Goal: Information Seeking & Learning: Learn about a topic

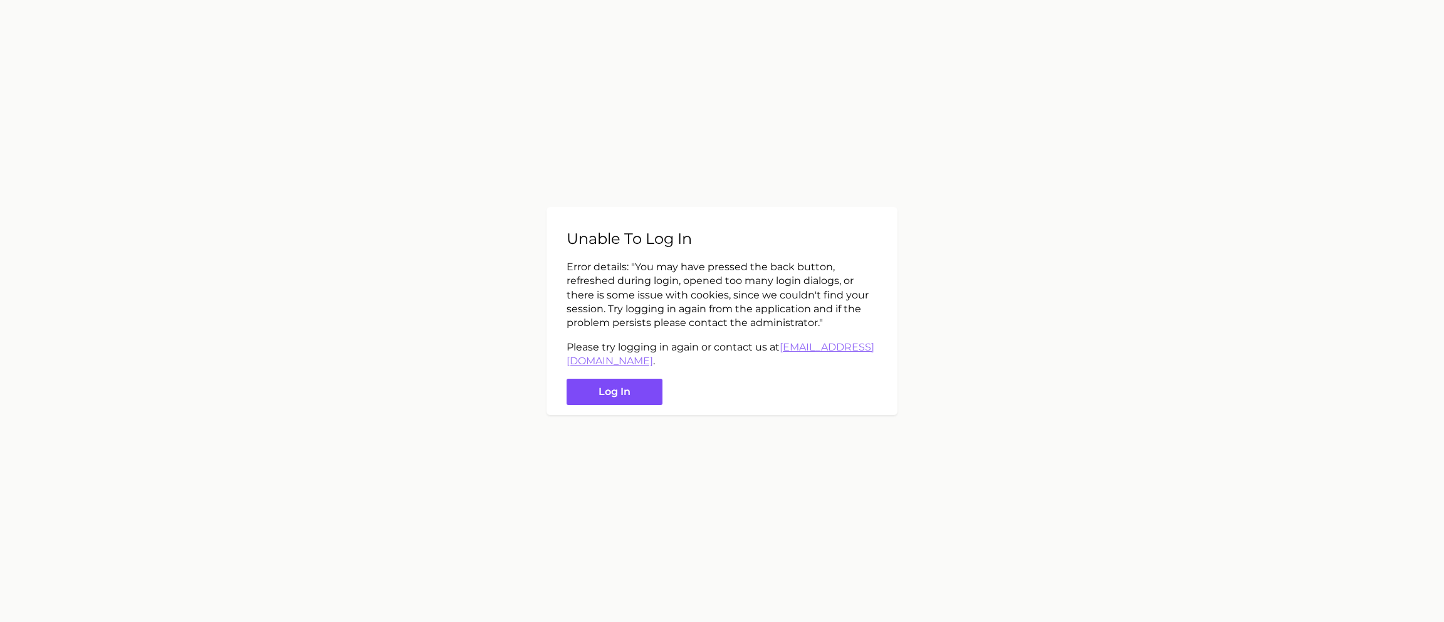
click at [611, 385] on button "Log in" at bounding box center [614, 391] width 96 height 27
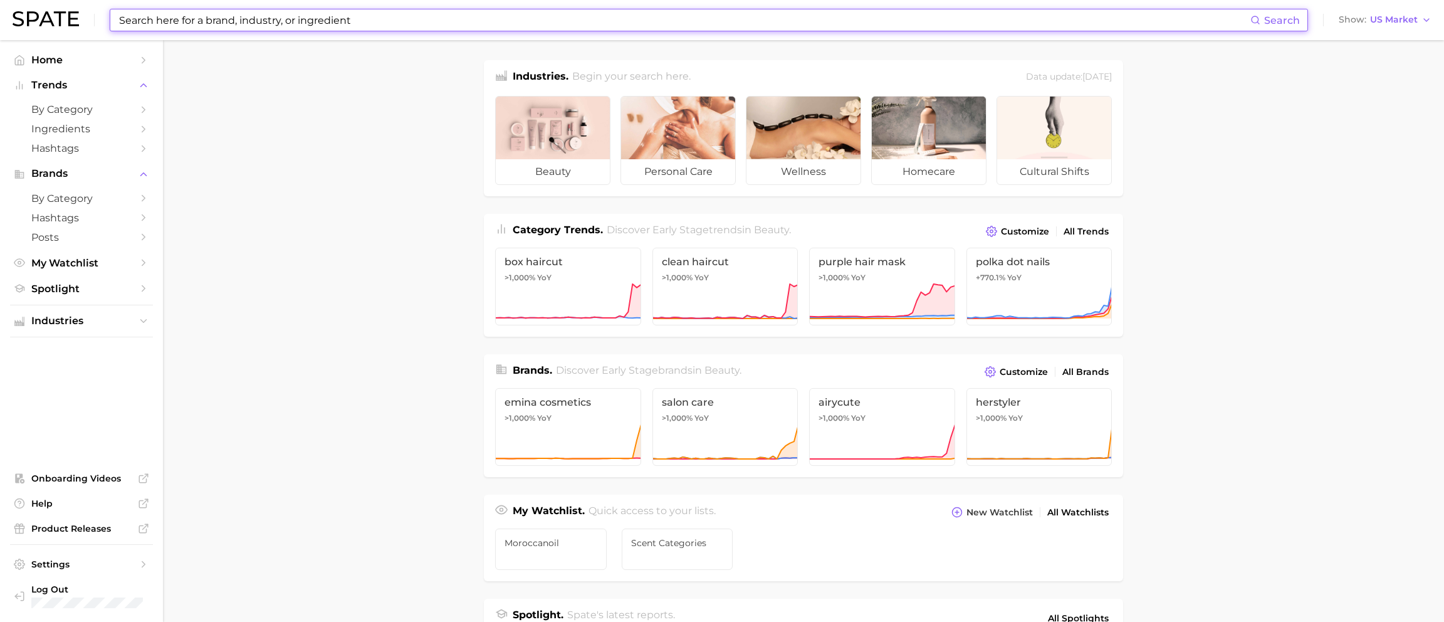
click at [147, 25] on input at bounding box center [684, 19] width 1132 height 21
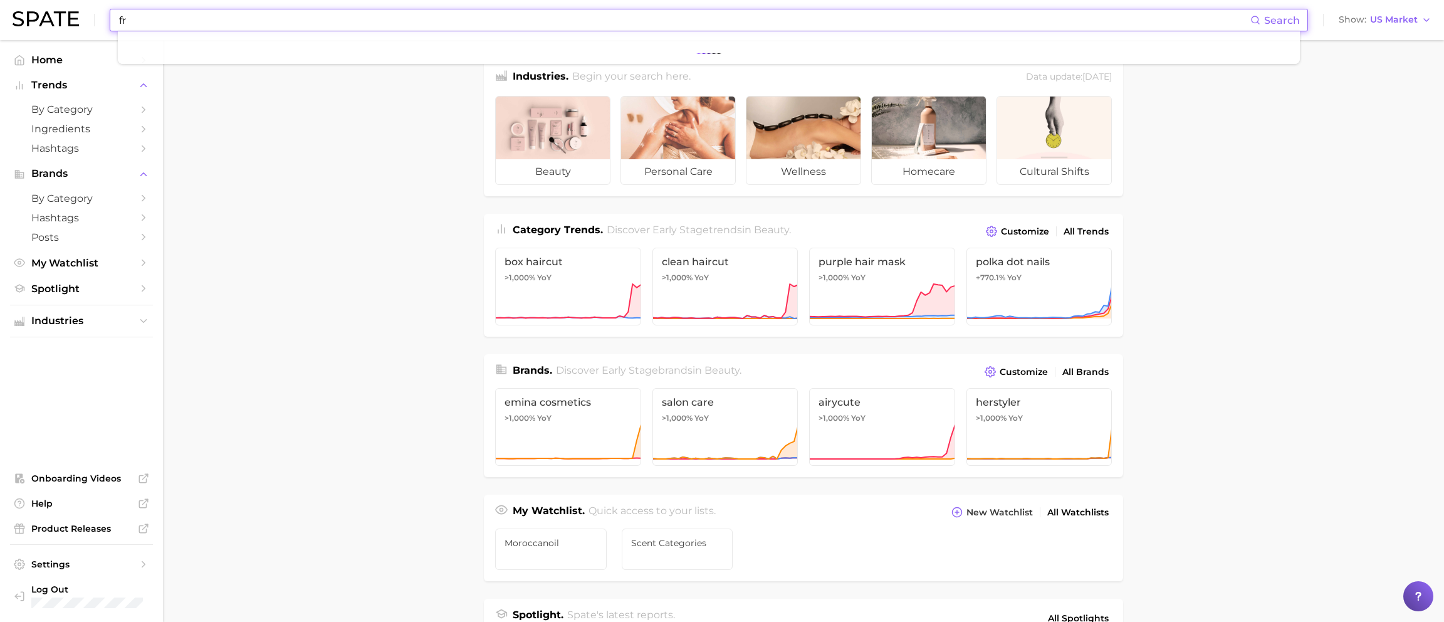
type input "f"
type input "mens fragrance"
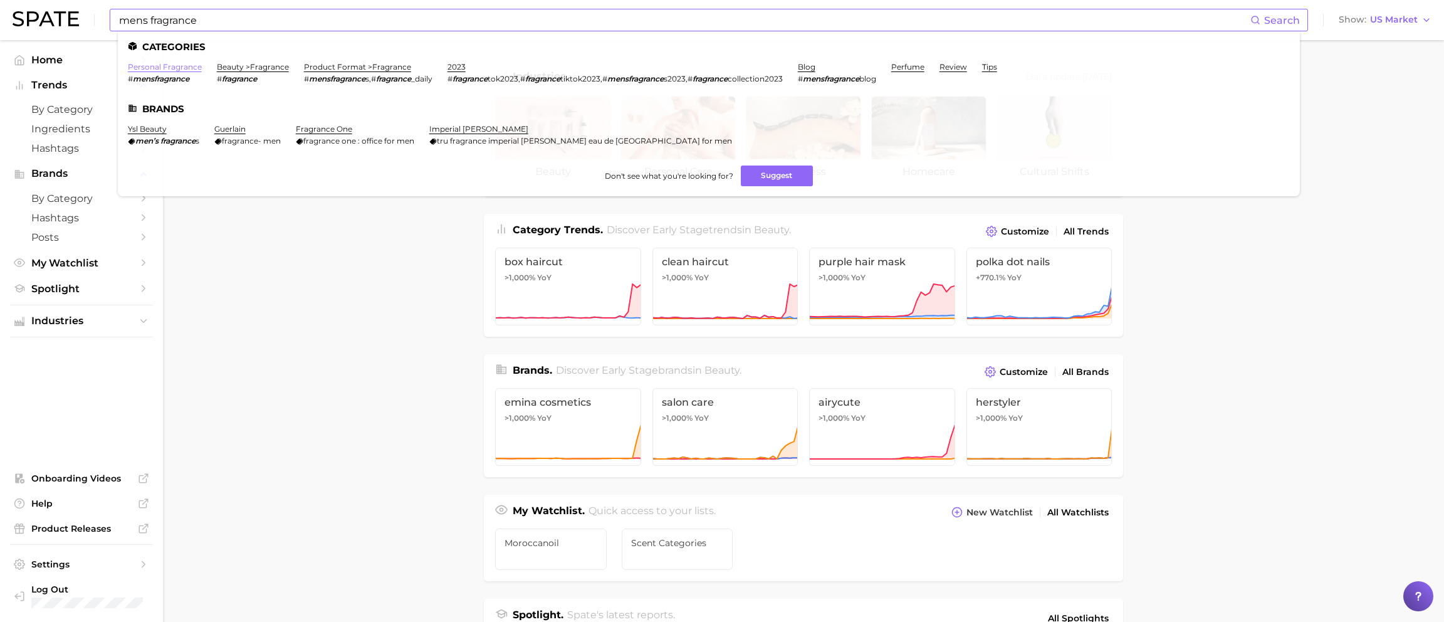
click at [172, 68] on link "personal fragrance" at bounding box center [165, 66] width 74 height 9
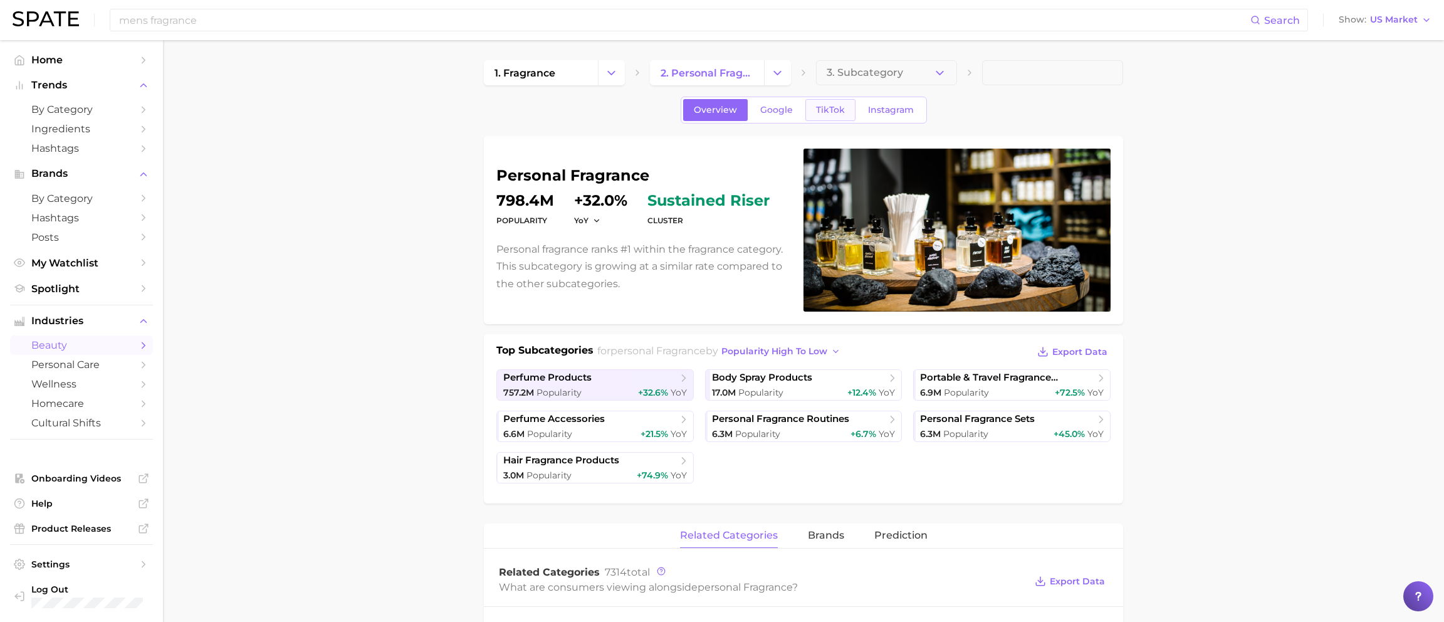
click at [830, 105] on span "TikTok" at bounding box center [830, 110] width 29 height 11
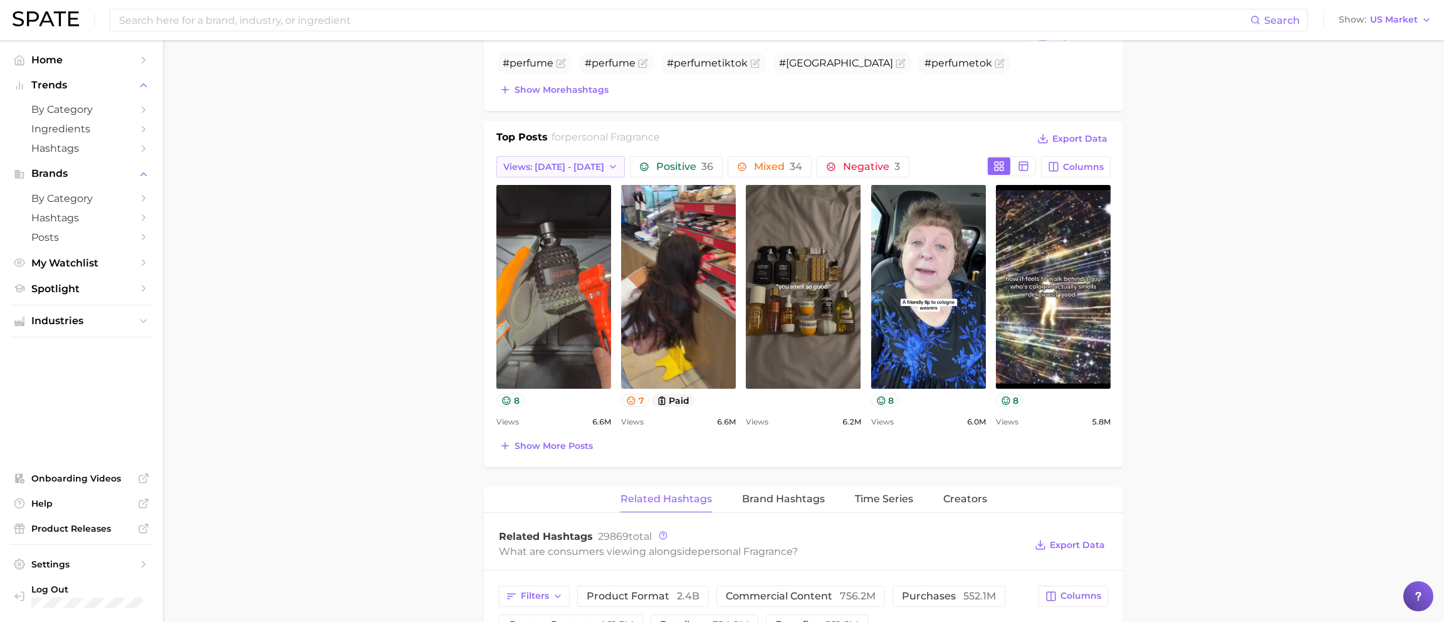
scroll to position [492, 0]
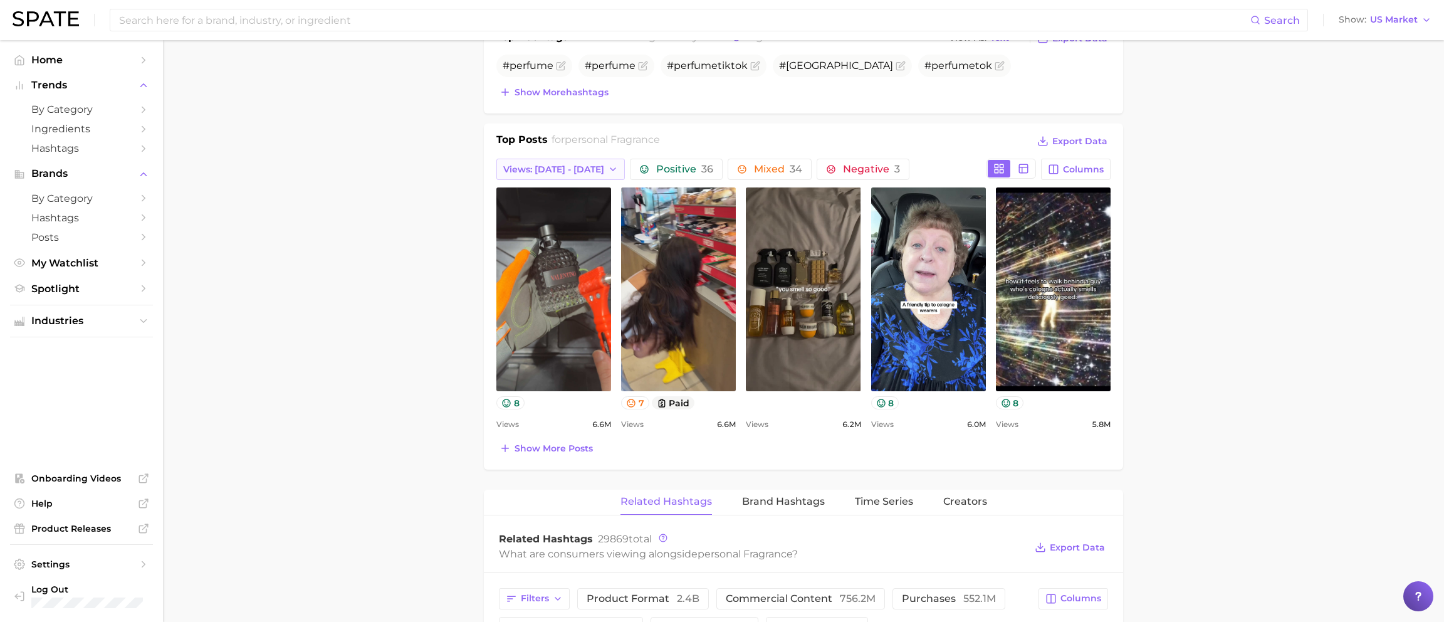
click at [559, 171] on span "Views: Sep 28 - Oct 5" at bounding box center [553, 169] width 101 height 11
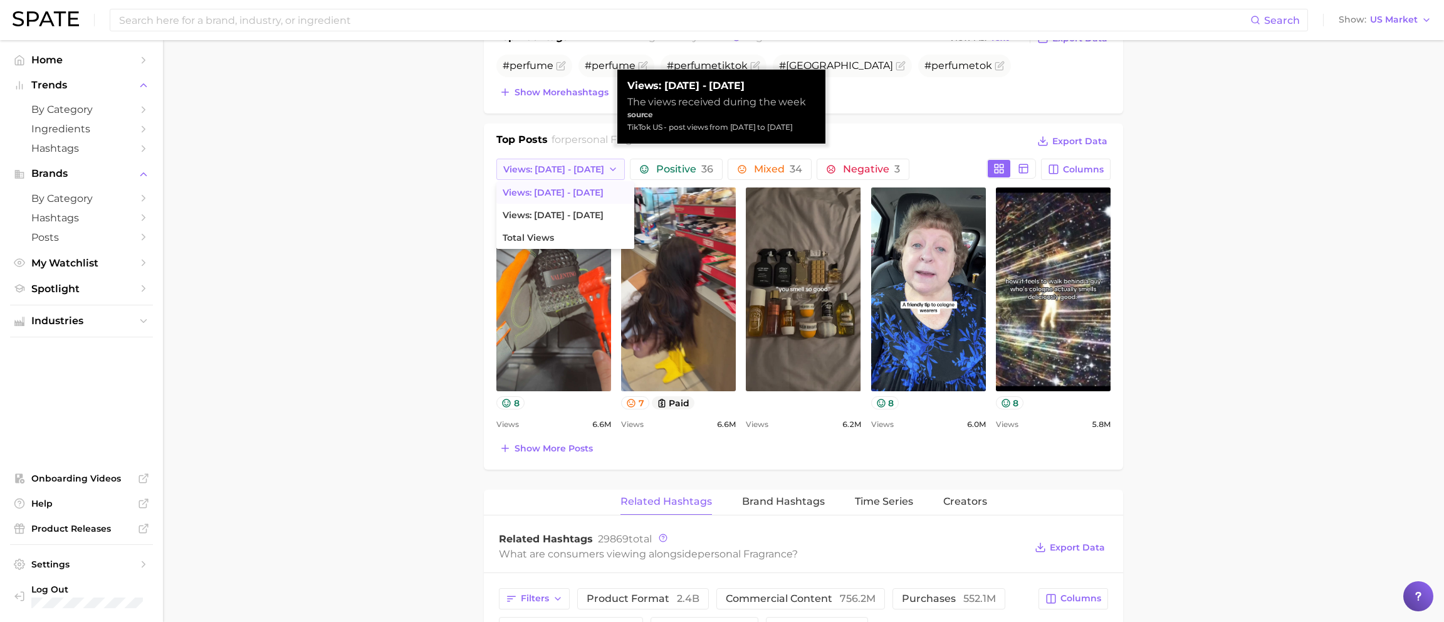
click at [555, 169] on span "Views: Sep 28 - Oct 5" at bounding box center [553, 169] width 101 height 11
click at [556, 169] on span "Views: Sep 28 - Oct 5" at bounding box center [553, 169] width 101 height 11
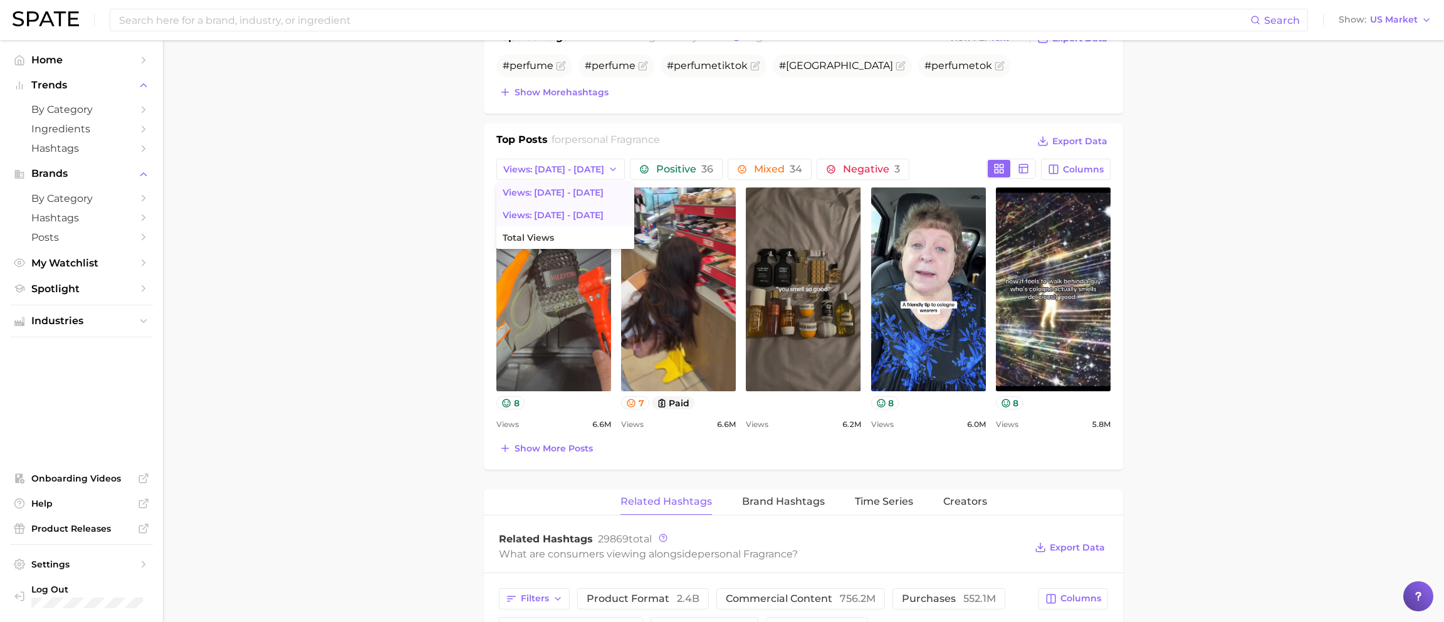
click at [536, 214] on span "Views: Sep 21 - 28" at bounding box center [552, 215] width 101 height 11
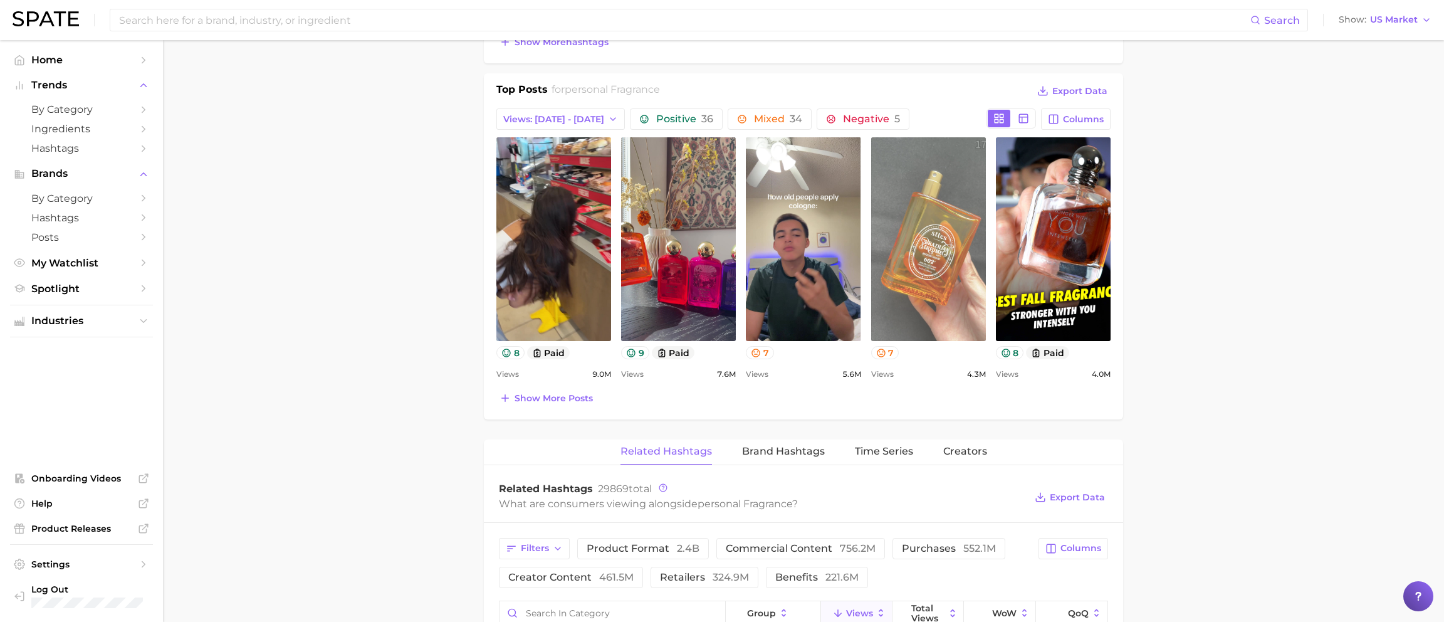
scroll to position [536, 0]
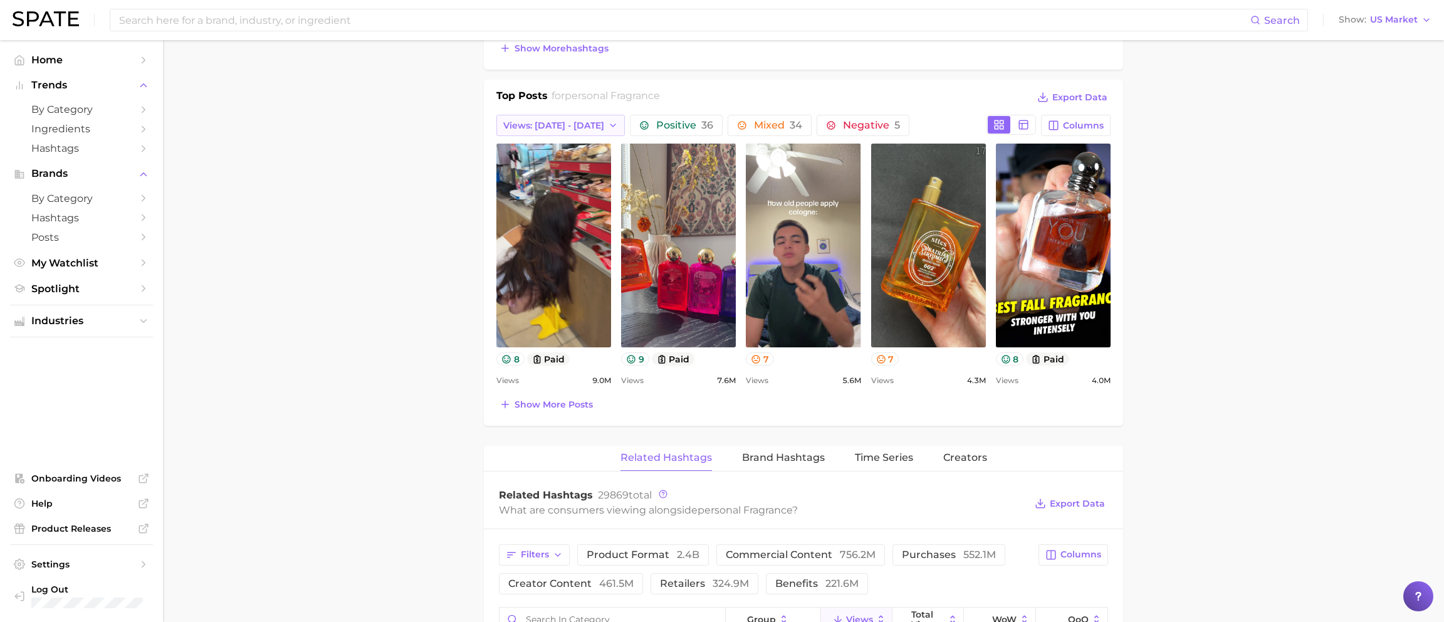
click at [573, 120] on span "Views: Sep 21 - 28" at bounding box center [553, 125] width 101 height 11
click at [529, 189] on span "Total Views" at bounding box center [527, 194] width 51 height 11
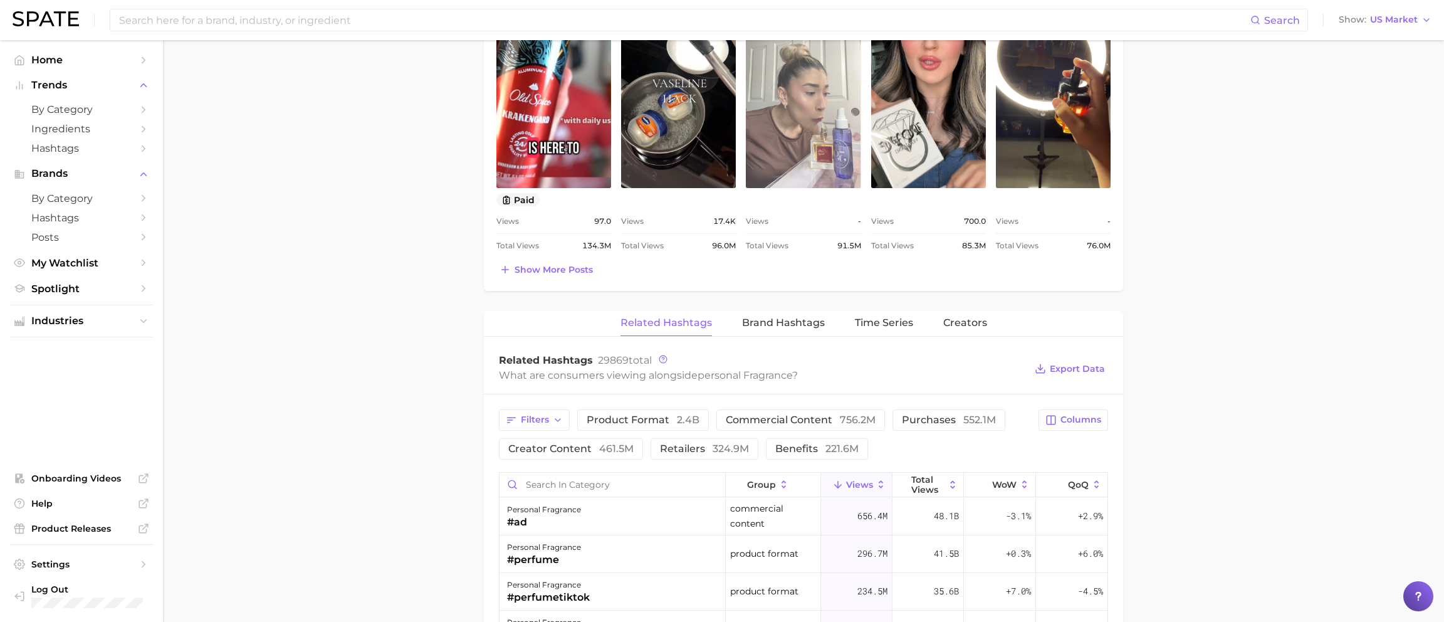
scroll to position [694, 0]
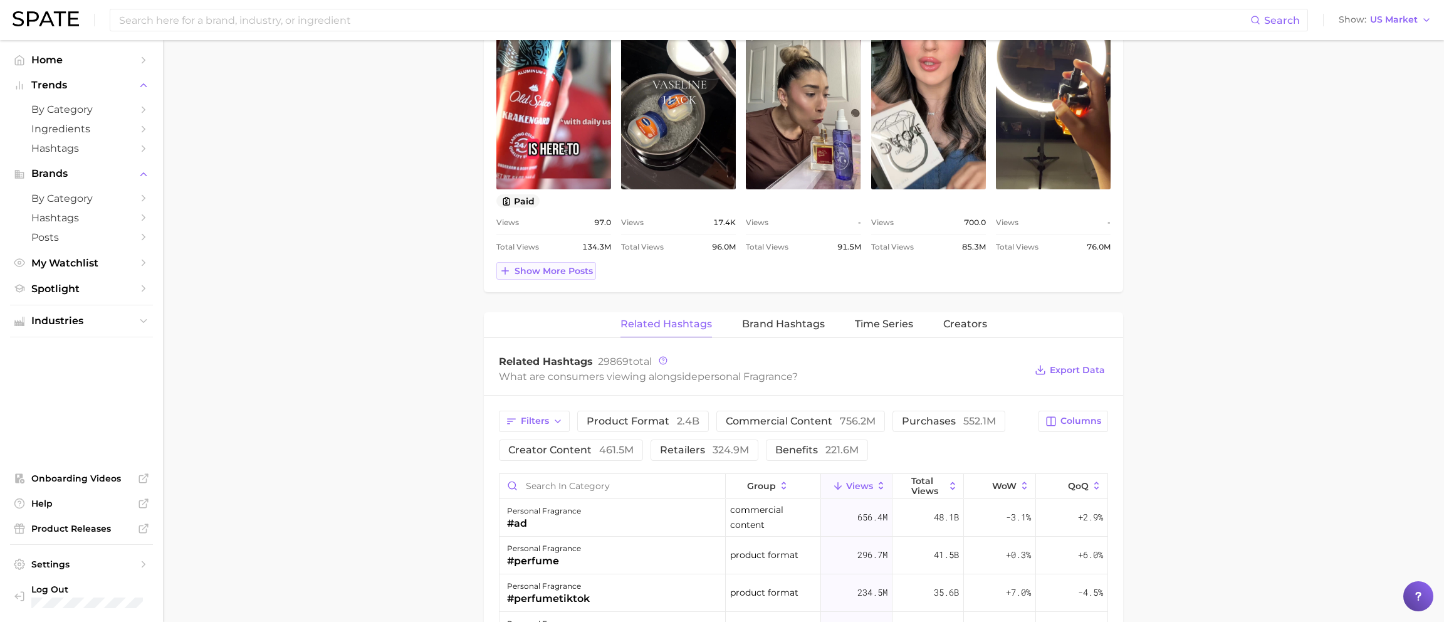
click at [561, 267] on span "Show more posts" at bounding box center [553, 271] width 78 height 11
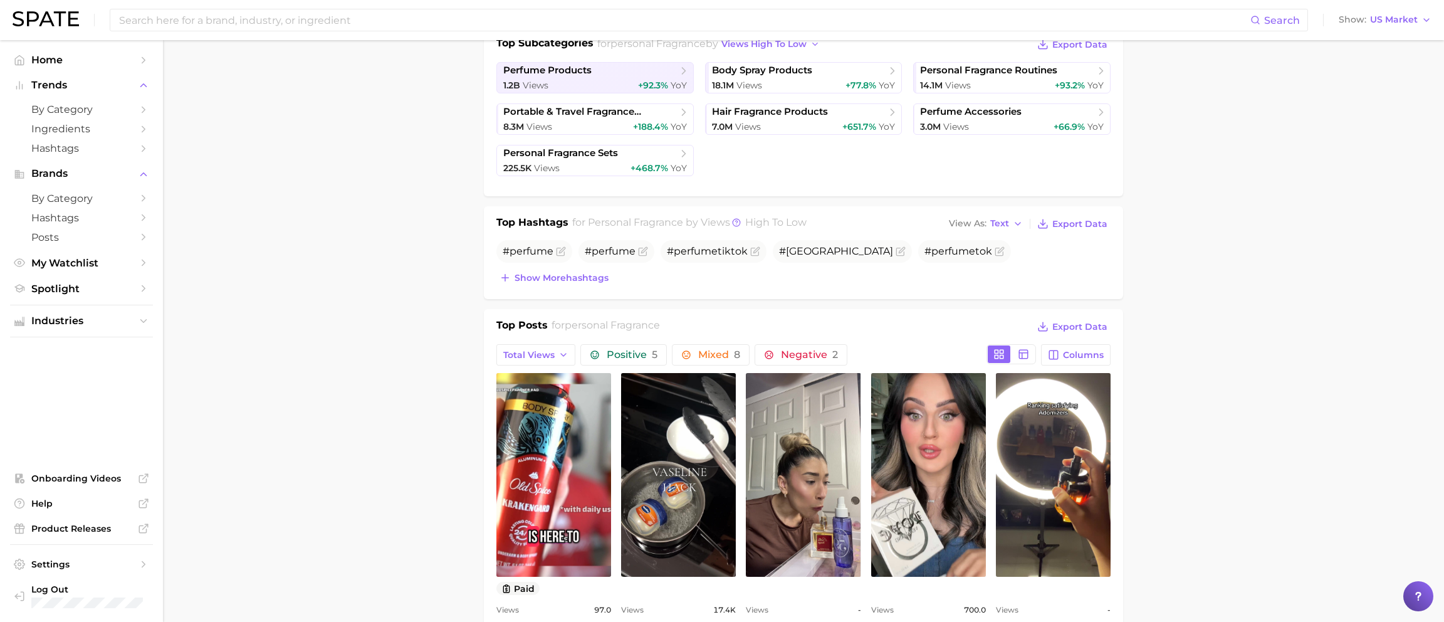
scroll to position [306, 0]
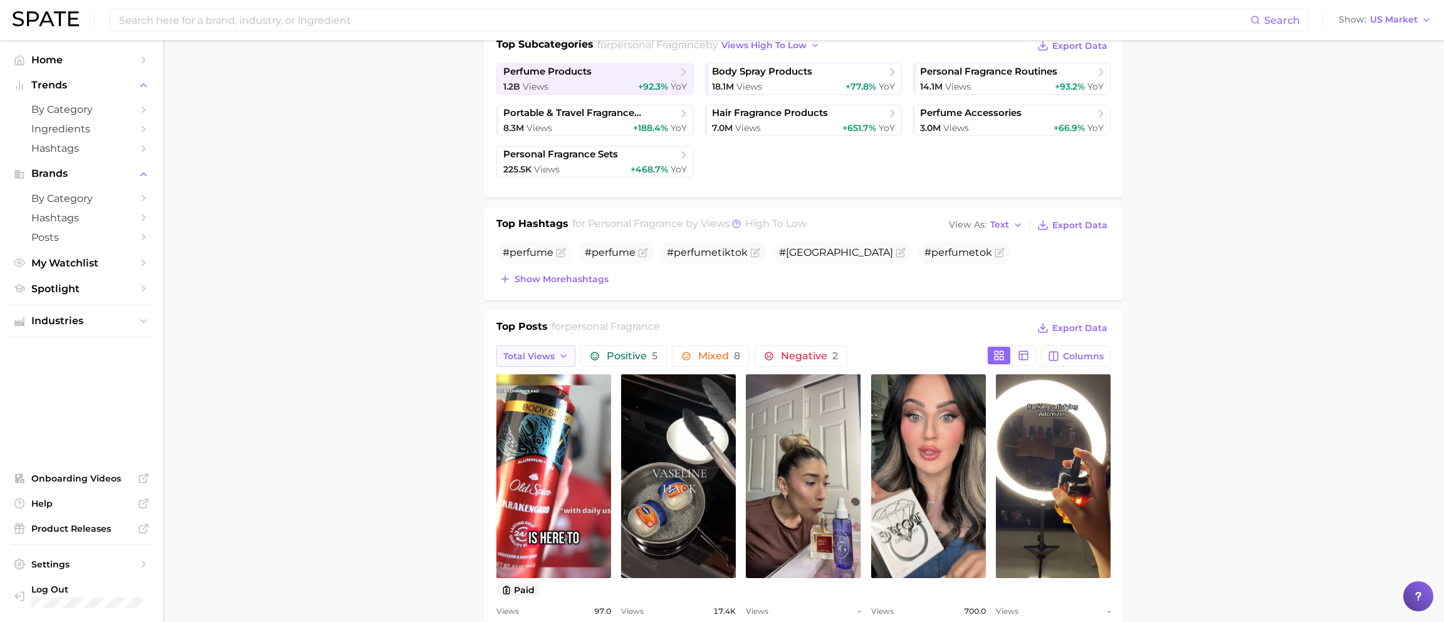
click at [549, 351] on span "Total Views" at bounding box center [528, 356] width 51 height 11
click at [541, 398] on span "Views: Sep 21 - 28" at bounding box center [552, 402] width 101 height 11
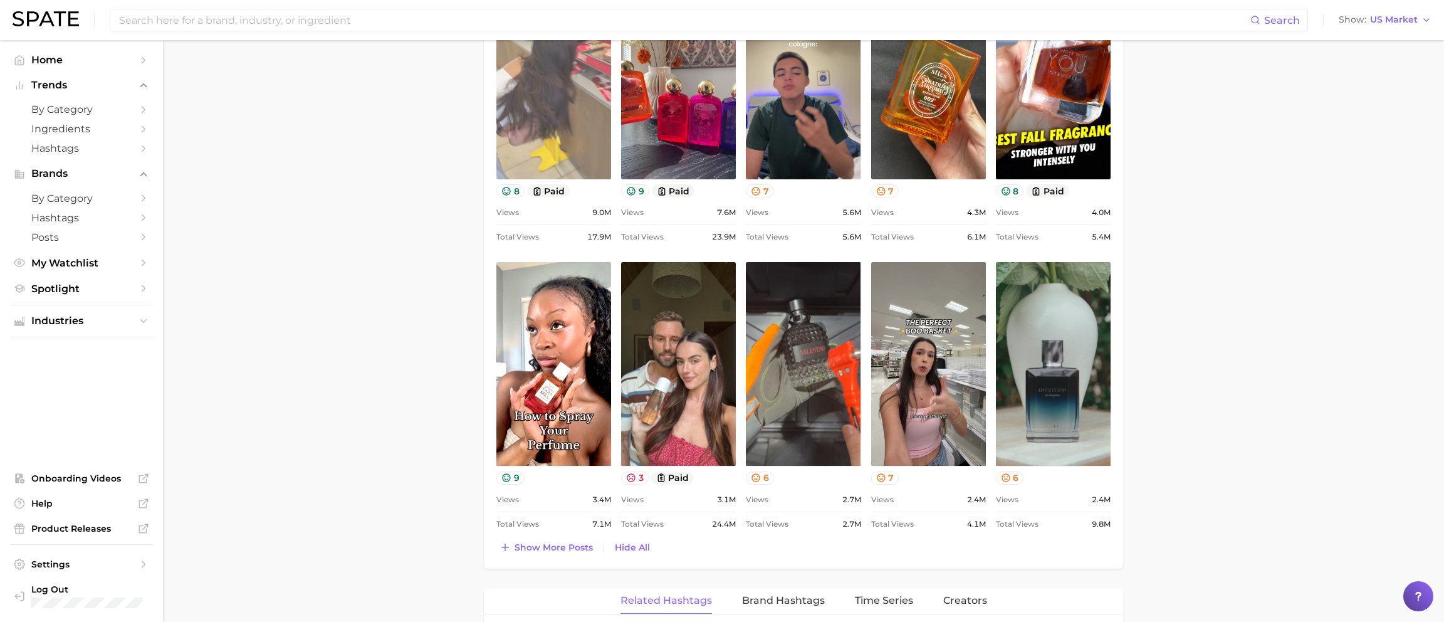
scroll to position [722, 0]
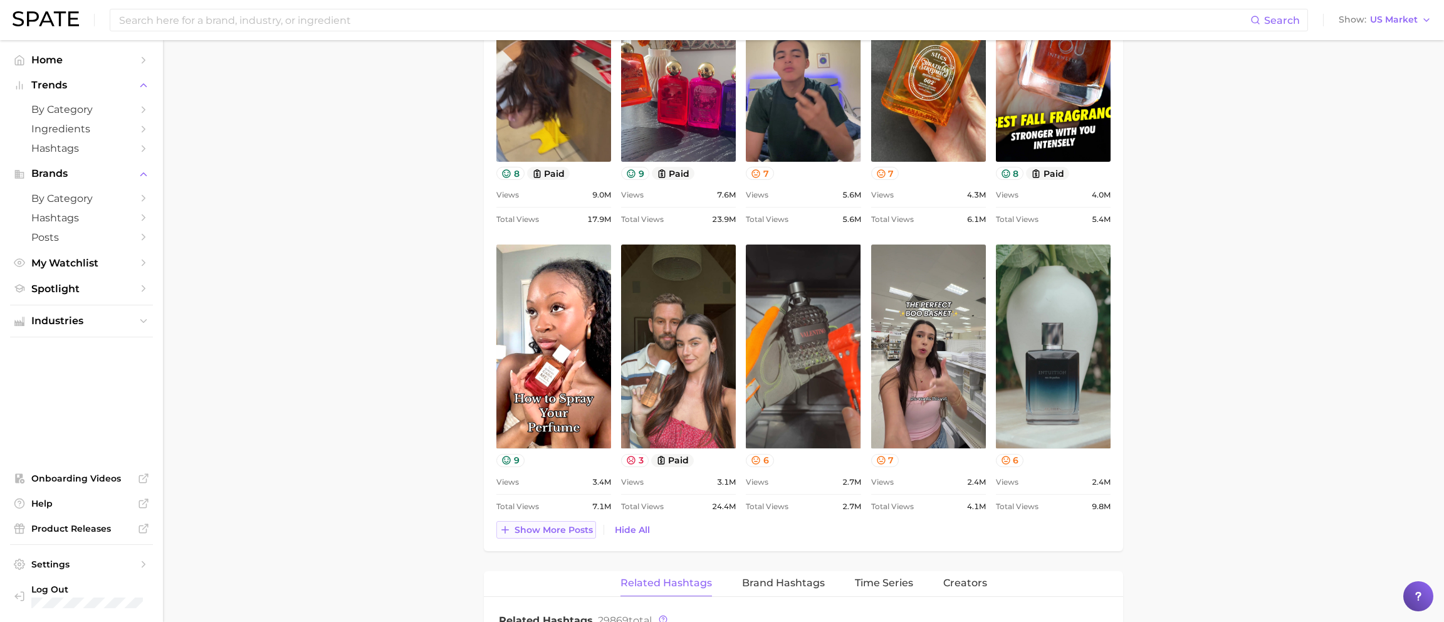
click at [556, 526] on span "Show more posts" at bounding box center [553, 529] width 78 height 11
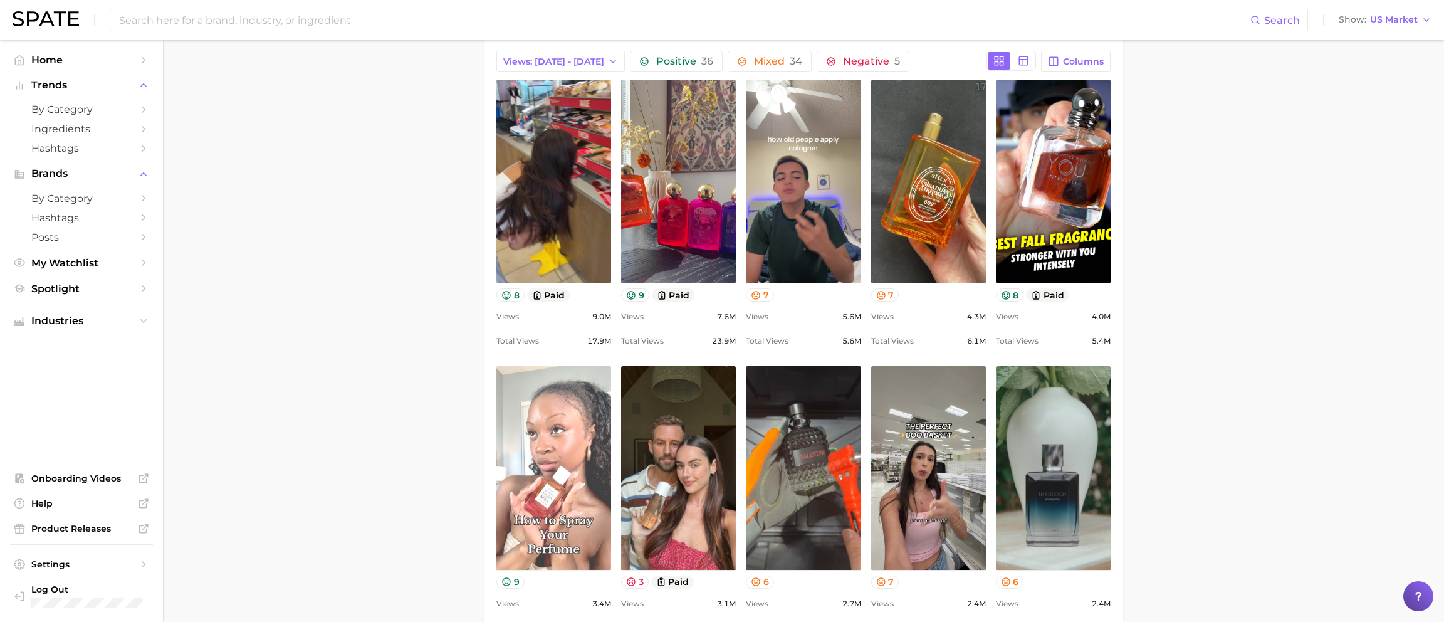
scroll to position [0, 0]
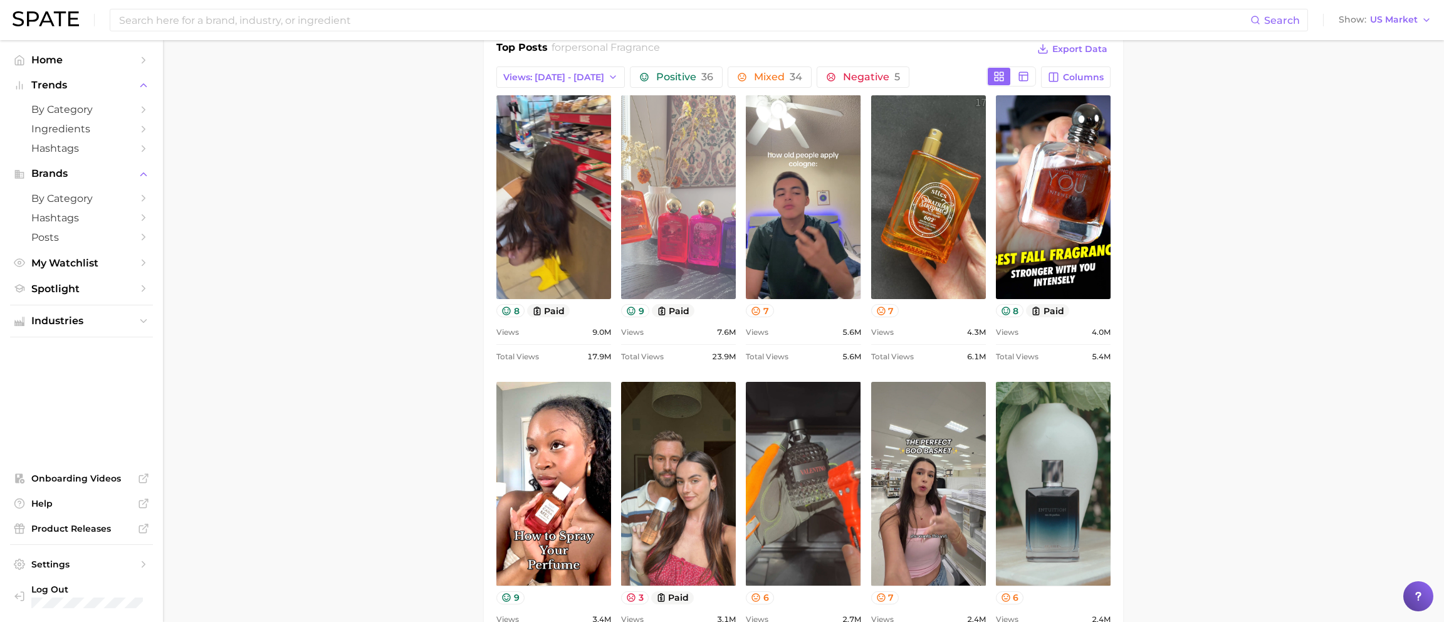
click at [675, 218] on link "view post on TikTok" at bounding box center [678, 197] width 115 height 204
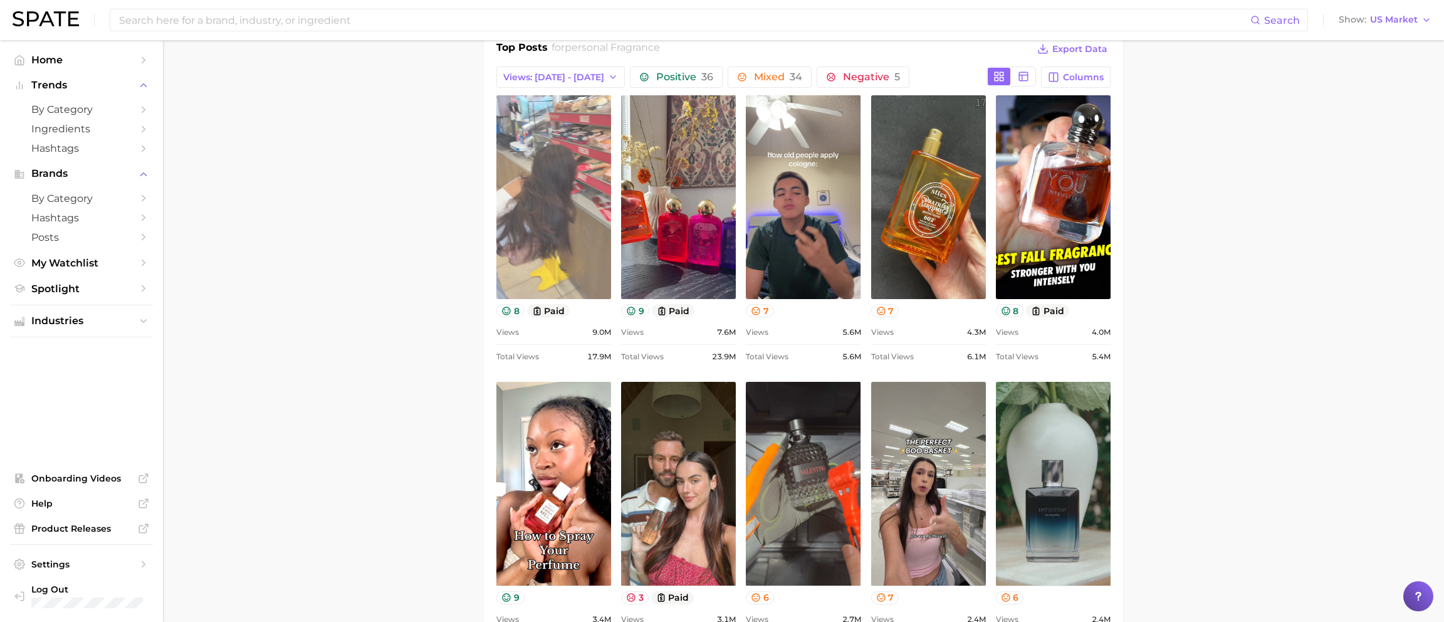
click at [542, 206] on link "view post on TikTok" at bounding box center [553, 197] width 115 height 204
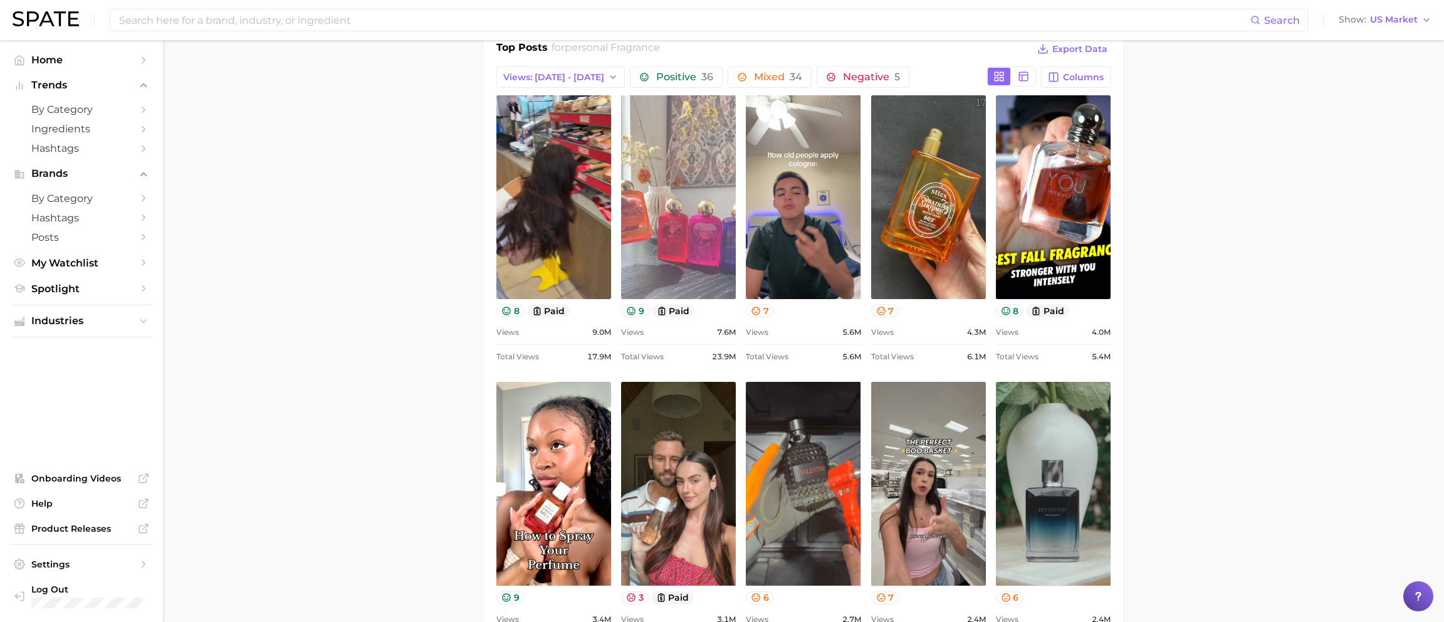
click at [657, 212] on link "view post on TikTok" at bounding box center [678, 197] width 115 height 204
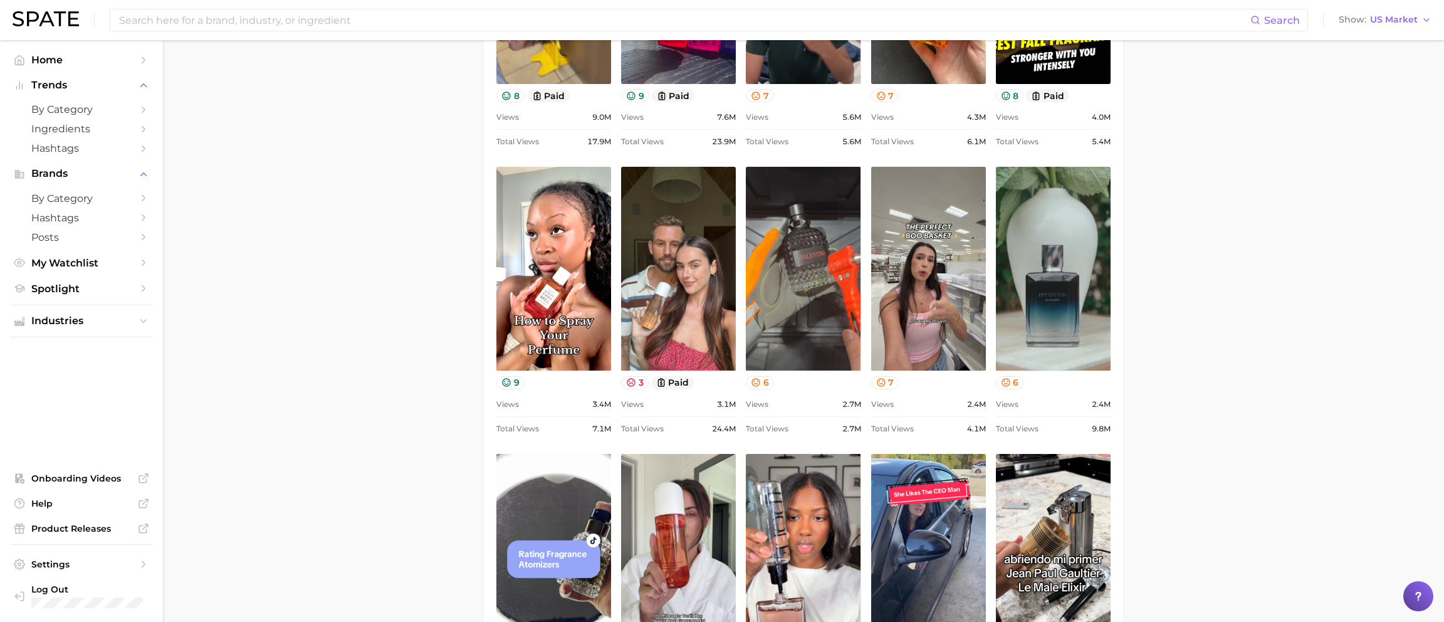
scroll to position [808, 0]
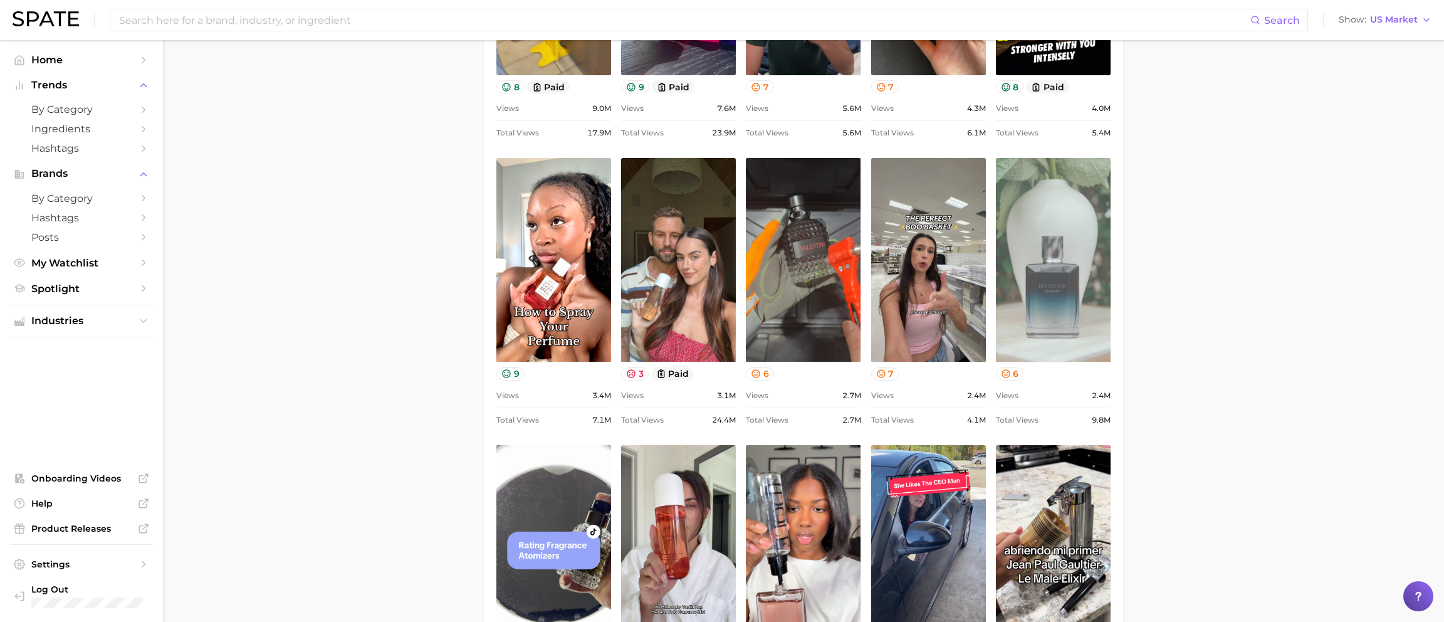
click at [1068, 273] on link "view post on TikTok" at bounding box center [1053, 260] width 115 height 204
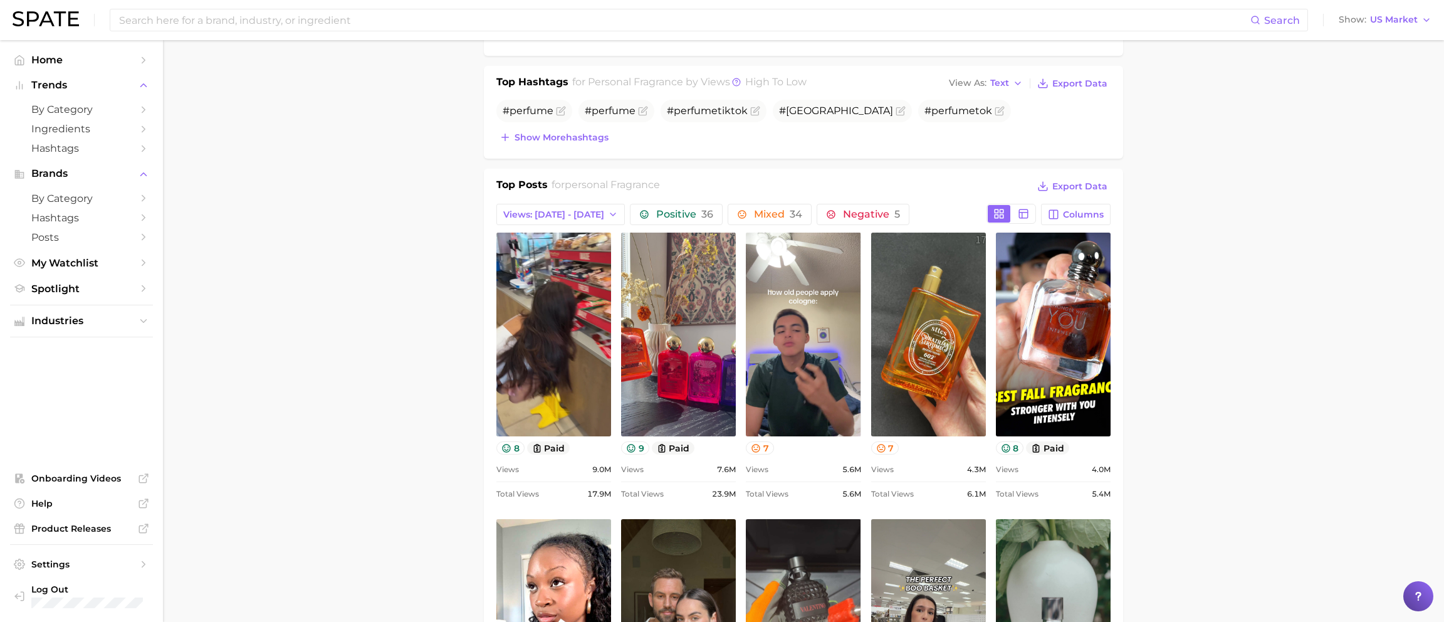
scroll to position [441, 0]
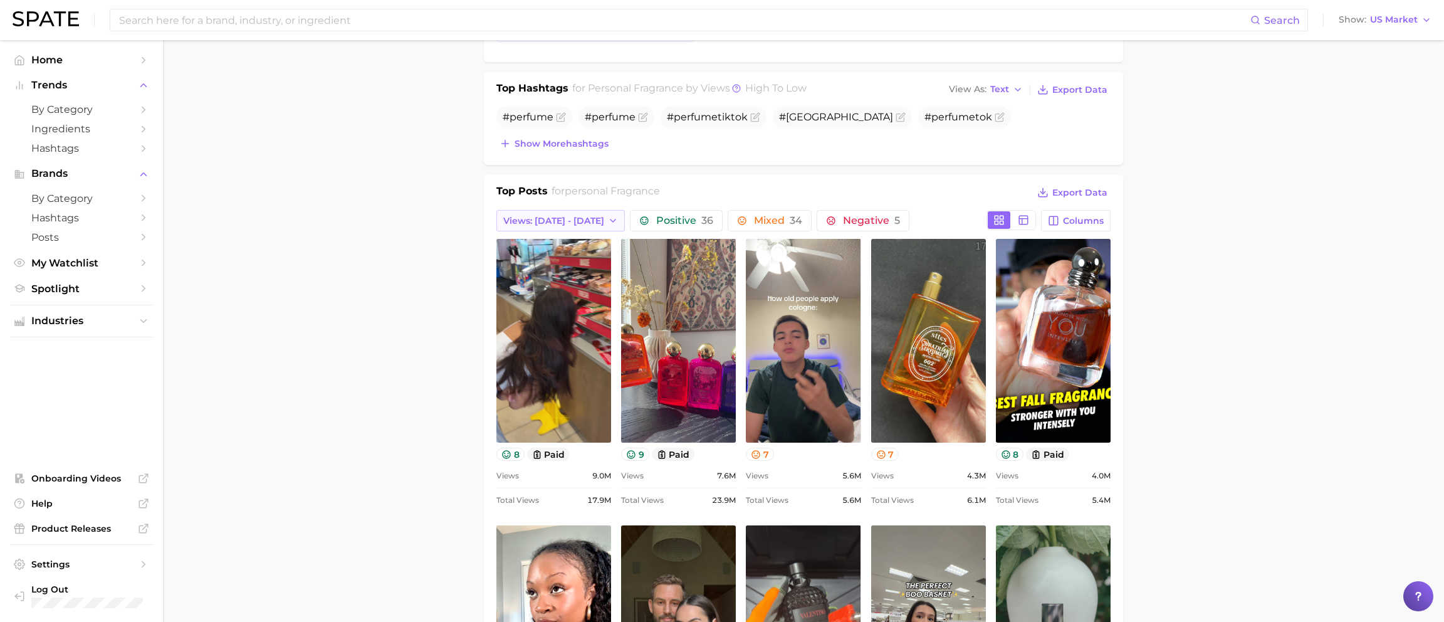
click at [550, 217] on span "Views: Sep 21 - 28" at bounding box center [553, 221] width 101 height 11
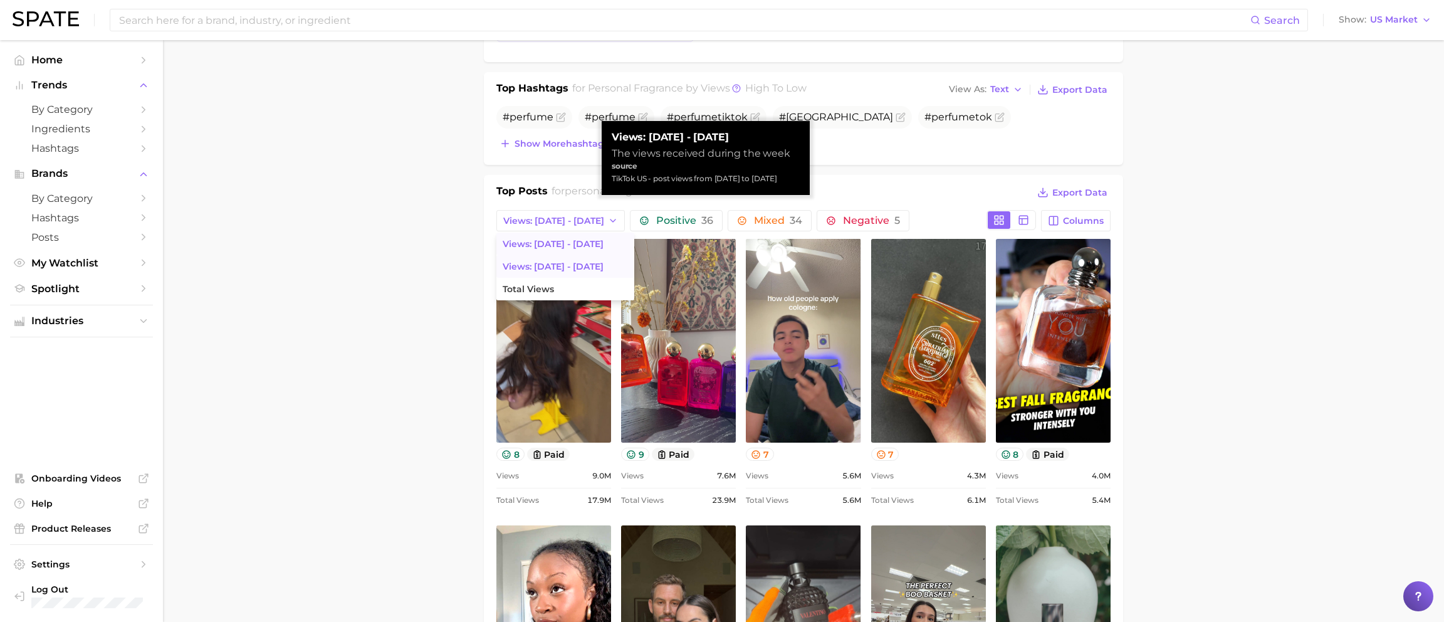
click at [554, 241] on span "Views: Sep 28 - Oct 5" at bounding box center [552, 244] width 101 height 11
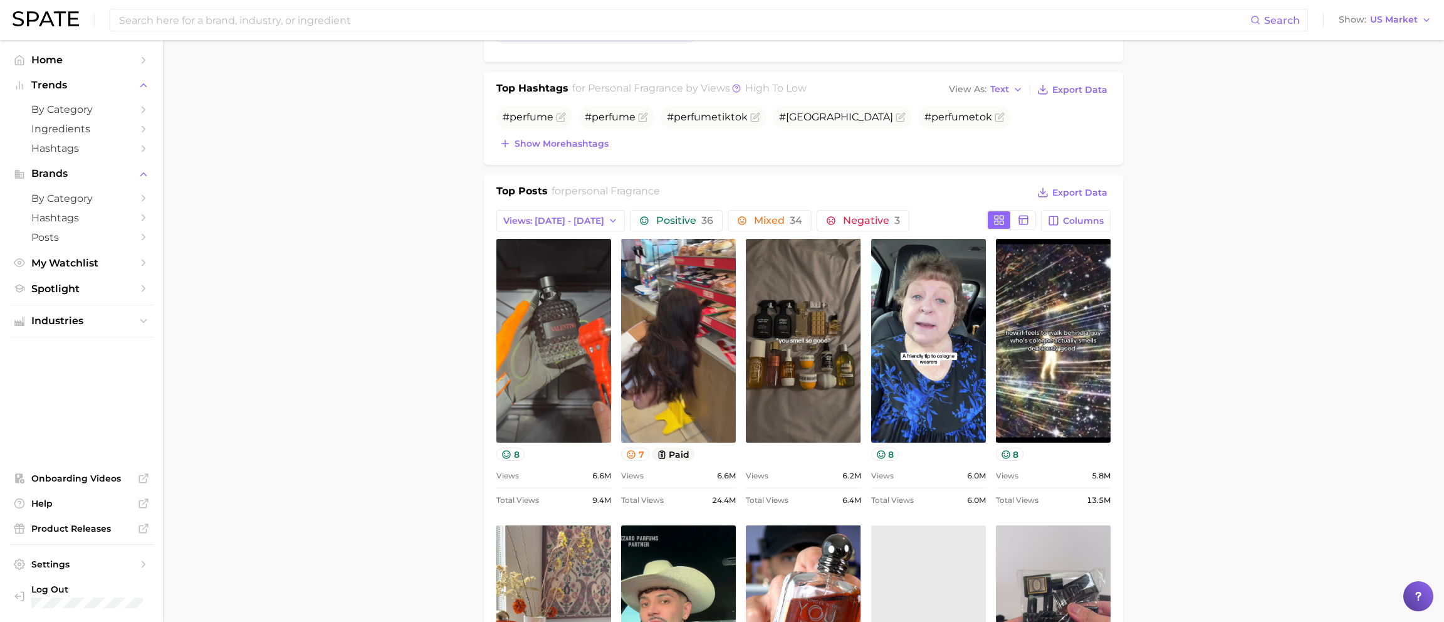
scroll to position [0, 0]
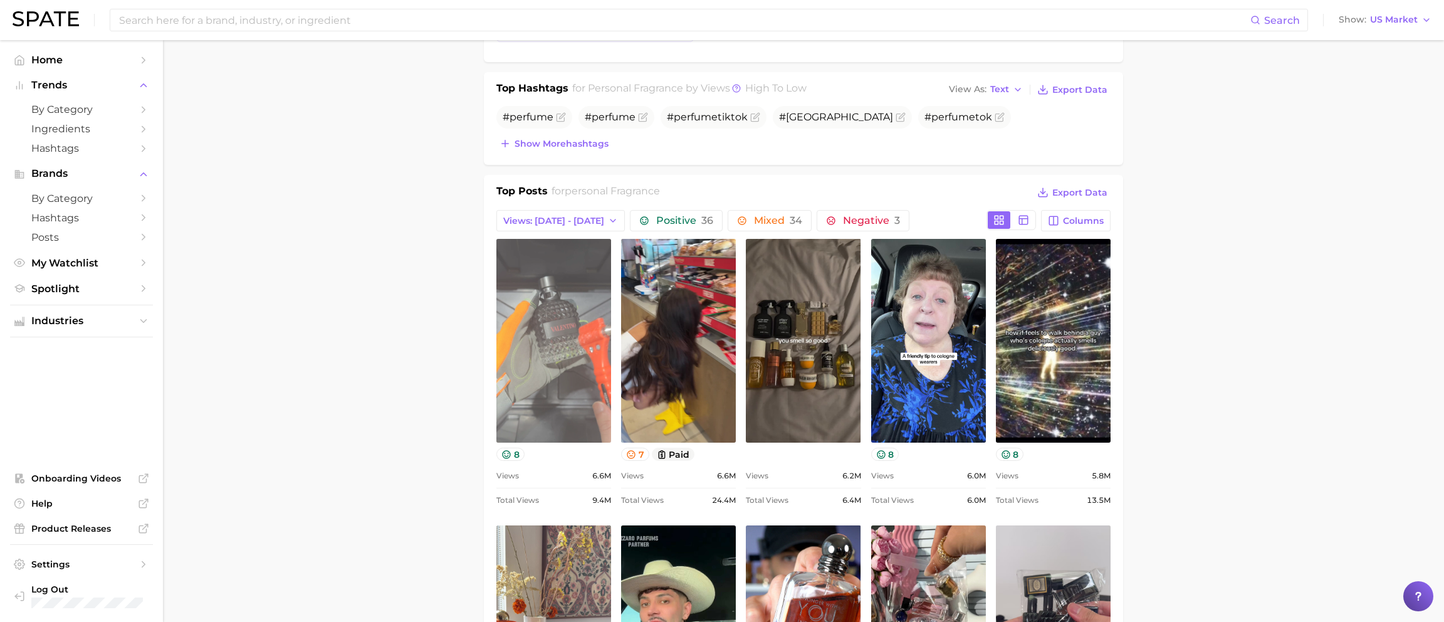
click at [551, 359] on link "view post on TikTok" at bounding box center [553, 341] width 115 height 204
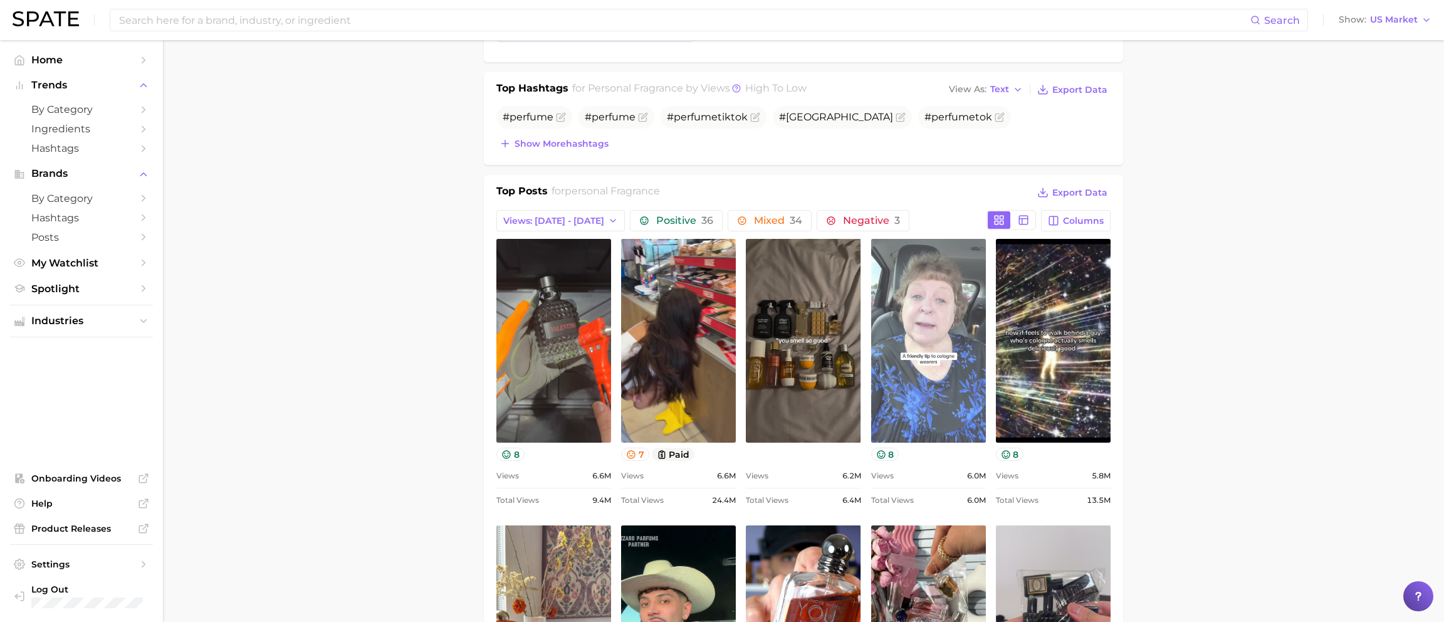
click at [925, 346] on link "view post on TikTok" at bounding box center [928, 341] width 115 height 204
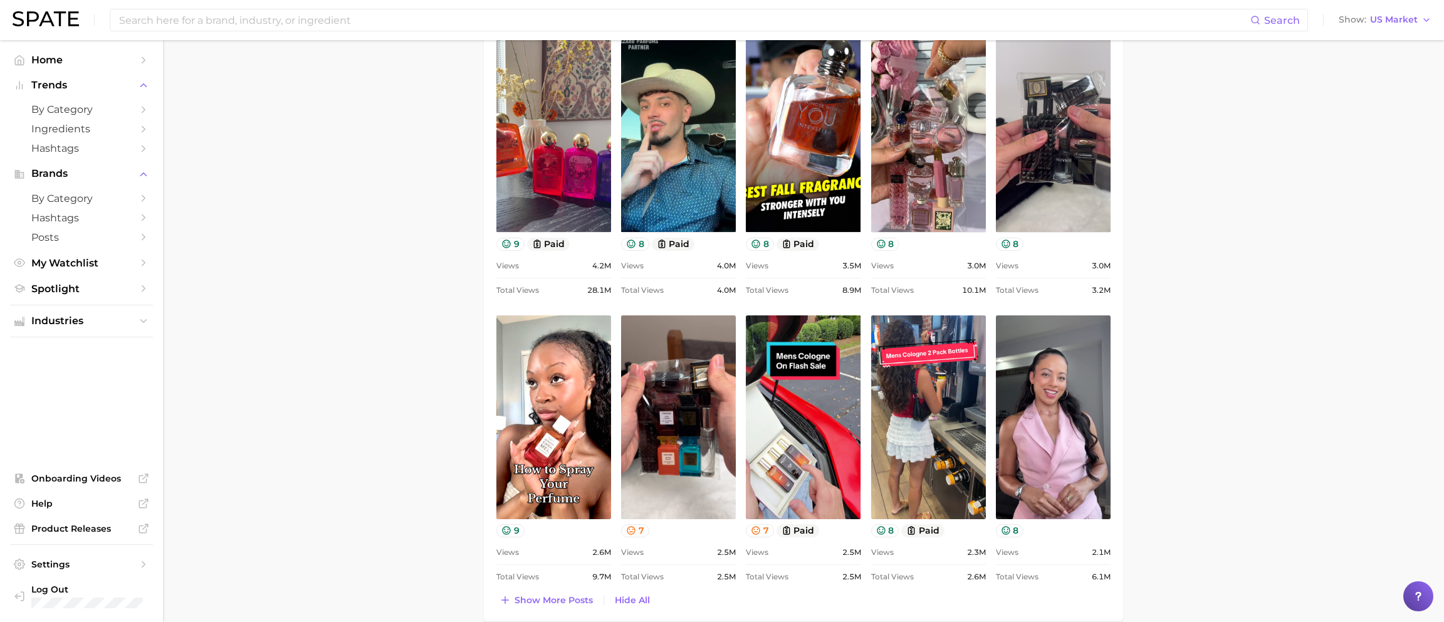
scroll to position [939, 0]
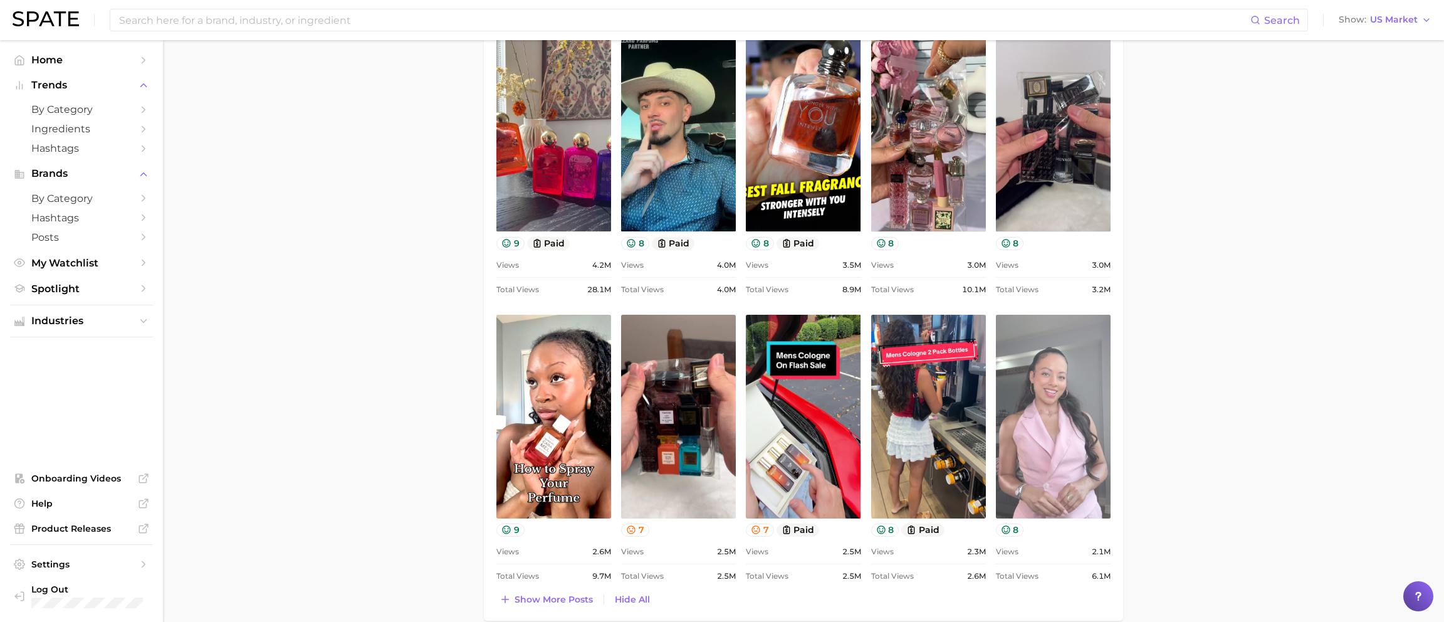
click at [1039, 429] on link "view post on TikTok" at bounding box center [1053, 417] width 115 height 204
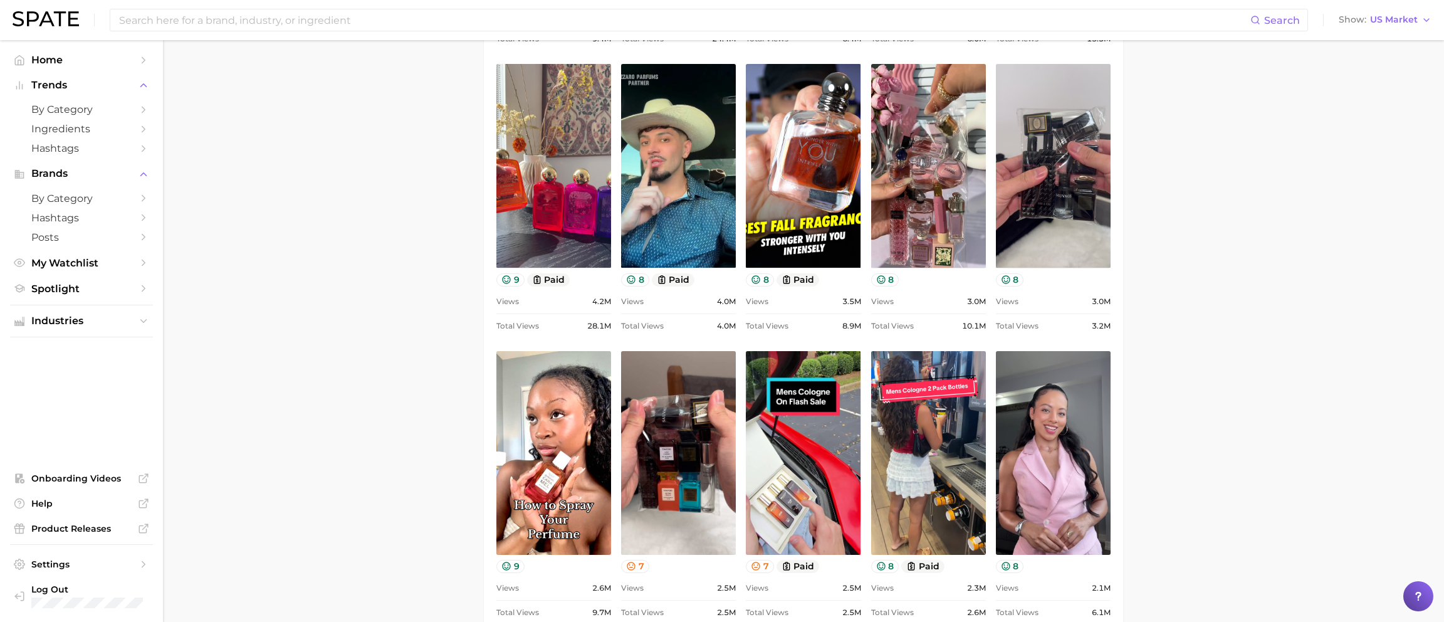
scroll to position [906, 0]
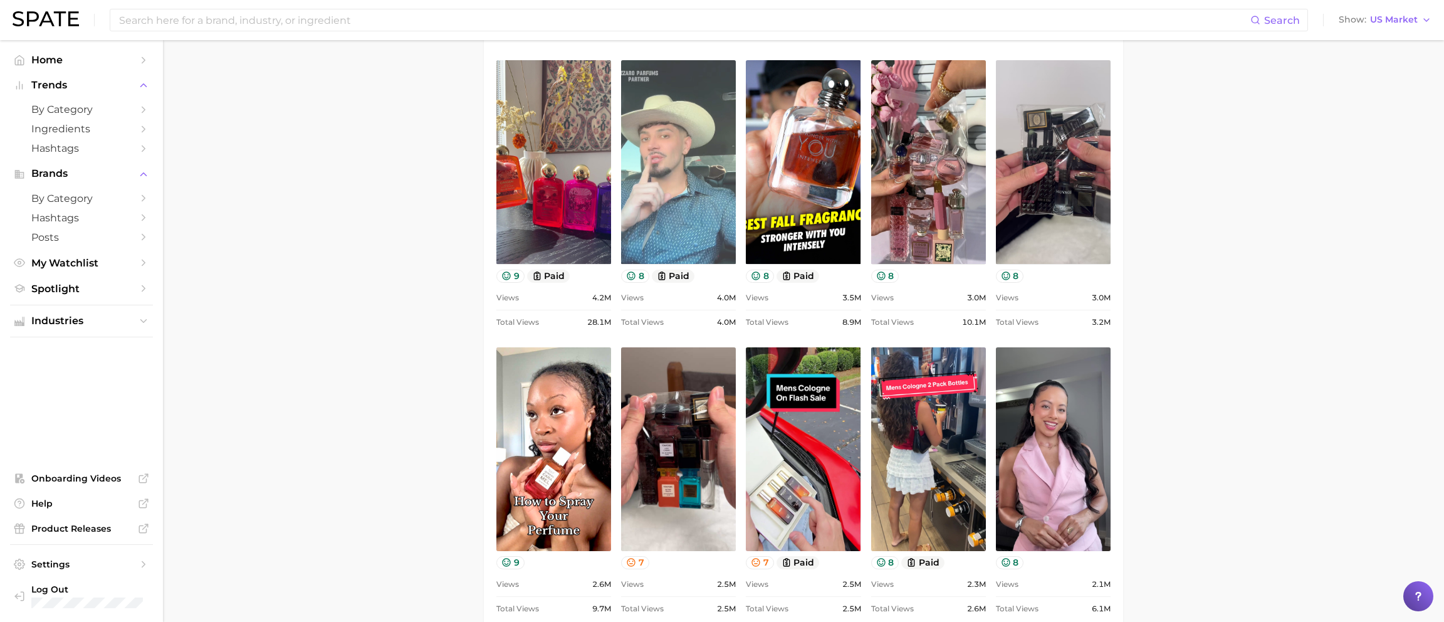
click at [667, 157] on link "view post on TikTok" at bounding box center [678, 162] width 115 height 204
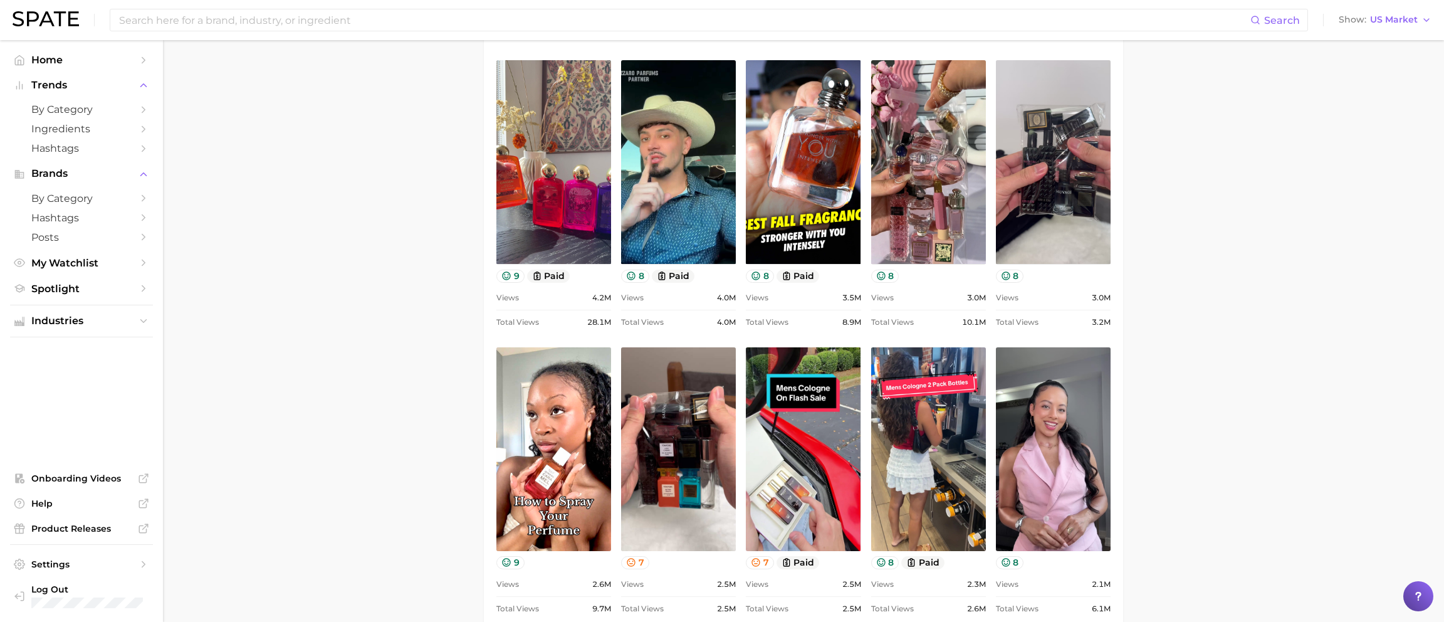
click at [323, 226] on main "1. fragrance 2. personal fragrance 3. Subcategory Overview Google TikTok Instag…" at bounding box center [803, 333] width 1281 height 2399
